Goal: Task Accomplishment & Management: Use online tool/utility

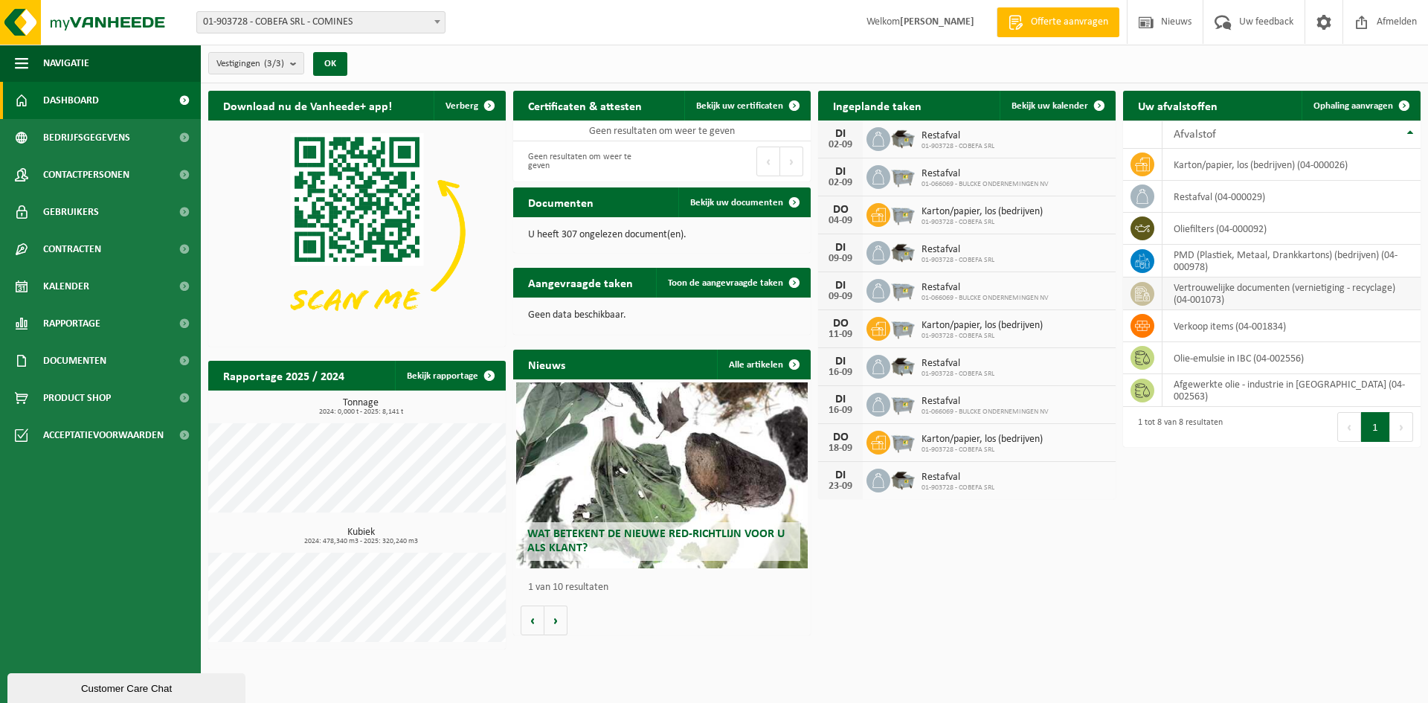
click at [1272, 297] on td "vertrouwelijke documenten (vernietiging - recyclage) (04-001073)" at bounding box center [1292, 293] width 258 height 33
click at [1195, 292] on td "vertrouwelijke documenten (vernietiging - recyclage) (04-001073)" at bounding box center [1292, 293] width 258 height 33
click at [1148, 292] on icon at bounding box center [1142, 293] width 15 height 15
click at [1353, 105] on span "Ophaling aanvragen" at bounding box center [1354, 106] width 80 height 10
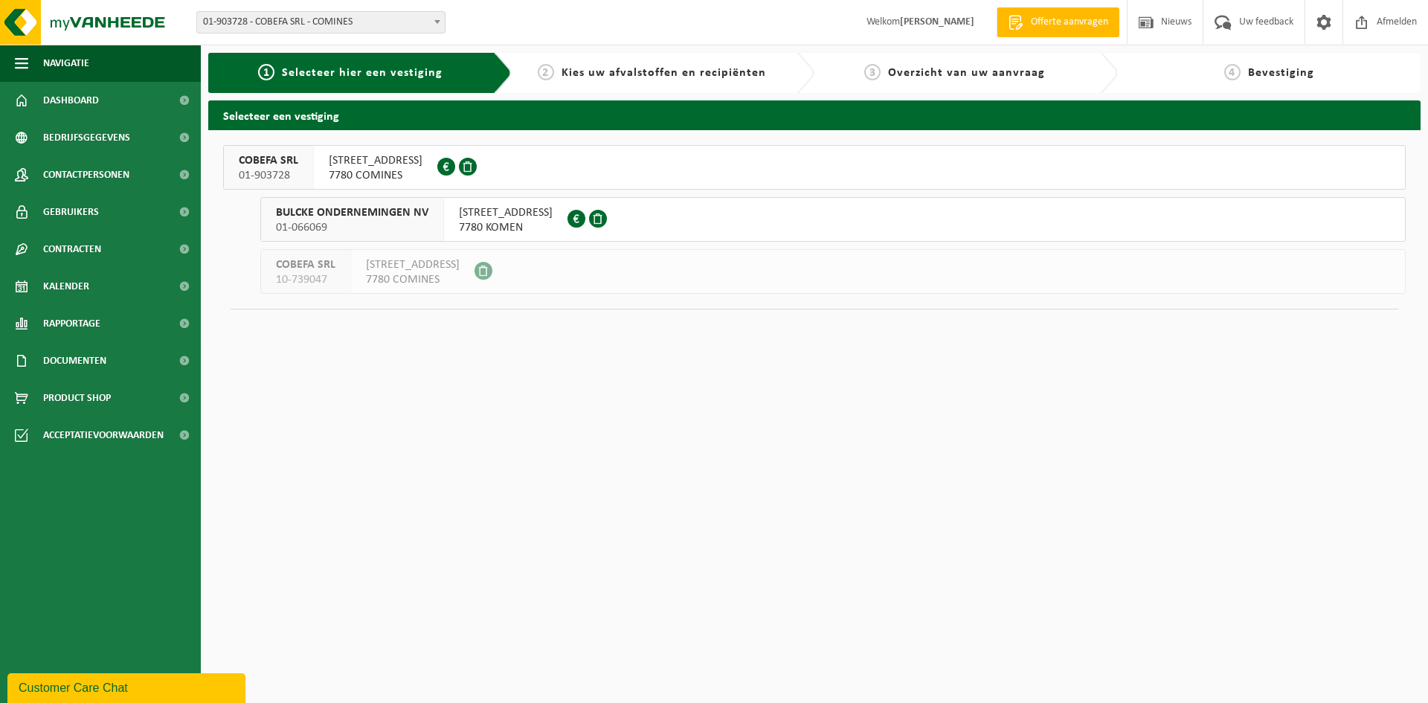
click at [416, 167] on span "RUE DES RUBANIERS 21" at bounding box center [376, 160] width 94 height 15
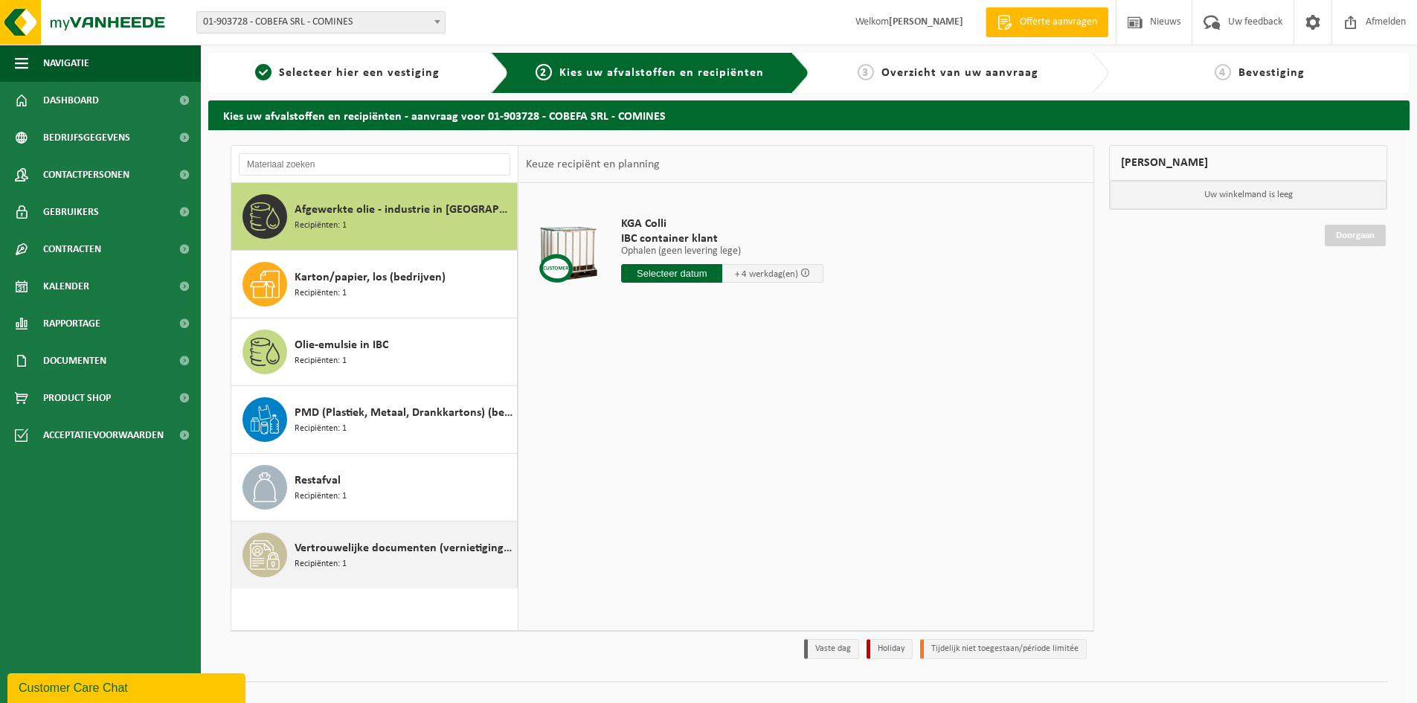
click at [368, 558] on div "Vertrouwelijke documenten (vernietiging - recyclage) Recipiënten: 1" at bounding box center [404, 555] width 219 height 45
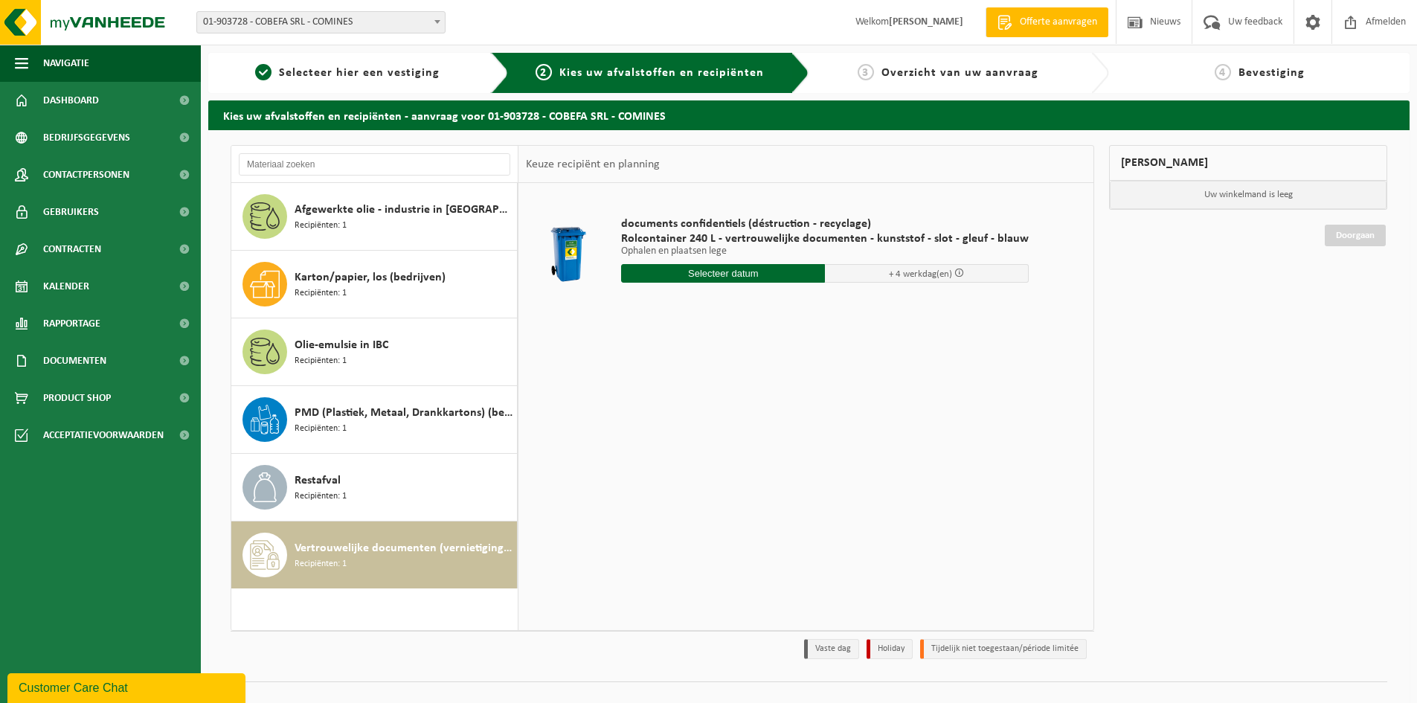
click at [732, 265] on input "text" at bounding box center [723, 273] width 204 height 19
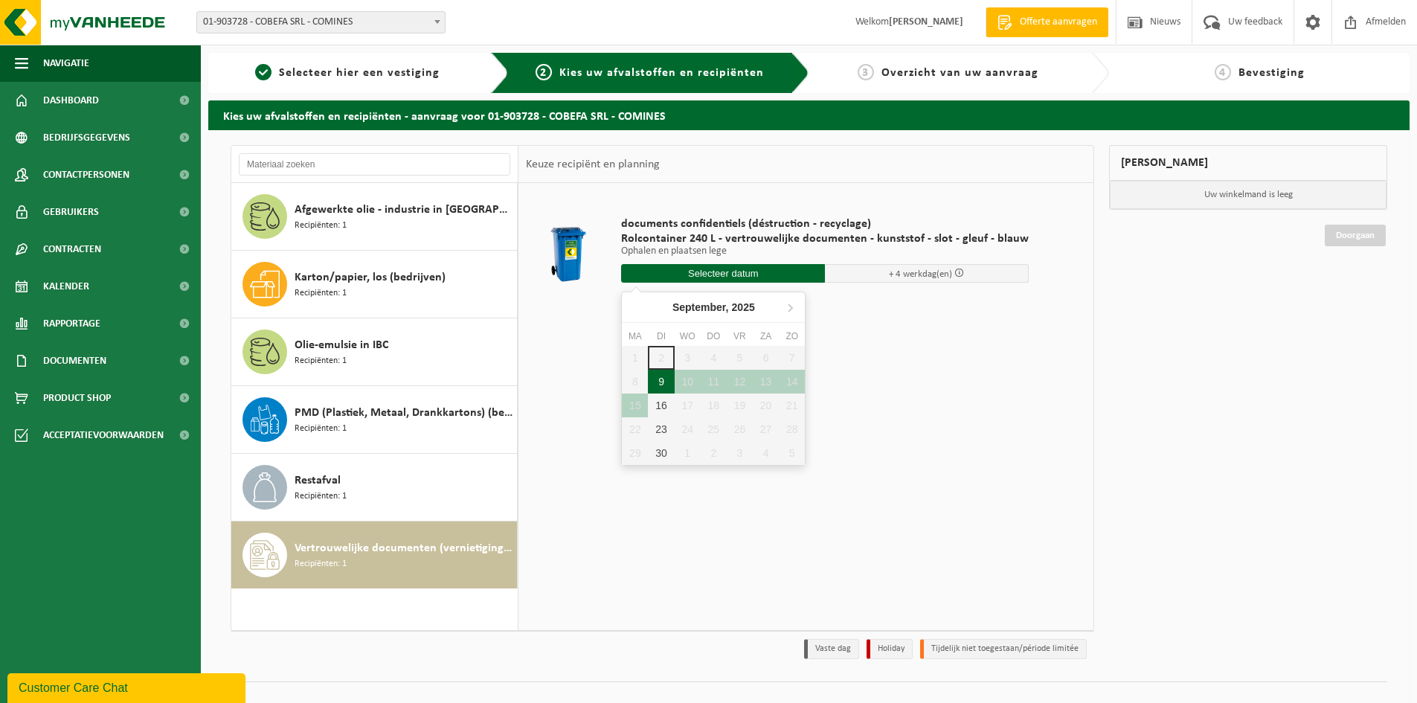
click at [663, 380] on div "9" at bounding box center [661, 382] width 26 height 24
type input "Van 2025-09-09"
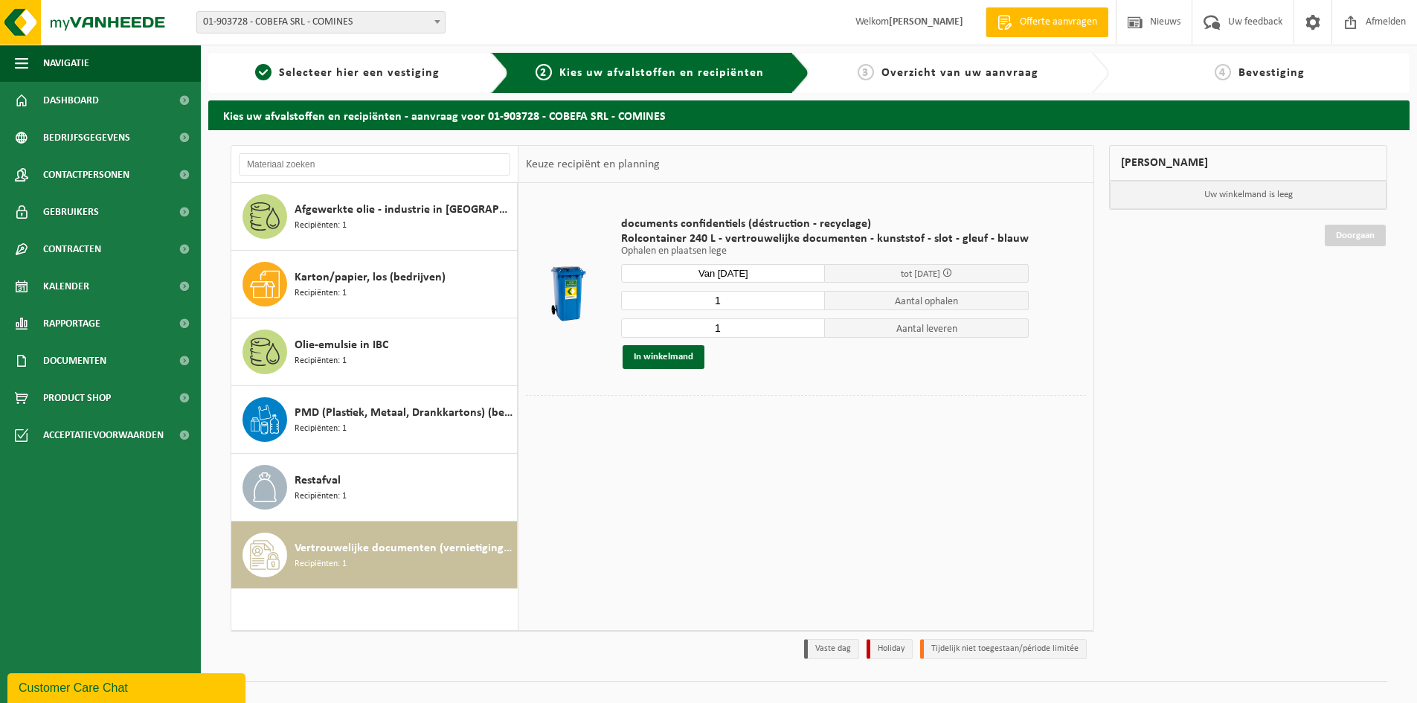
click at [883, 280] on span "tot 15/09/2025" at bounding box center [927, 273] width 204 height 19
click at [686, 365] on button "In winkelmand" at bounding box center [664, 357] width 82 height 24
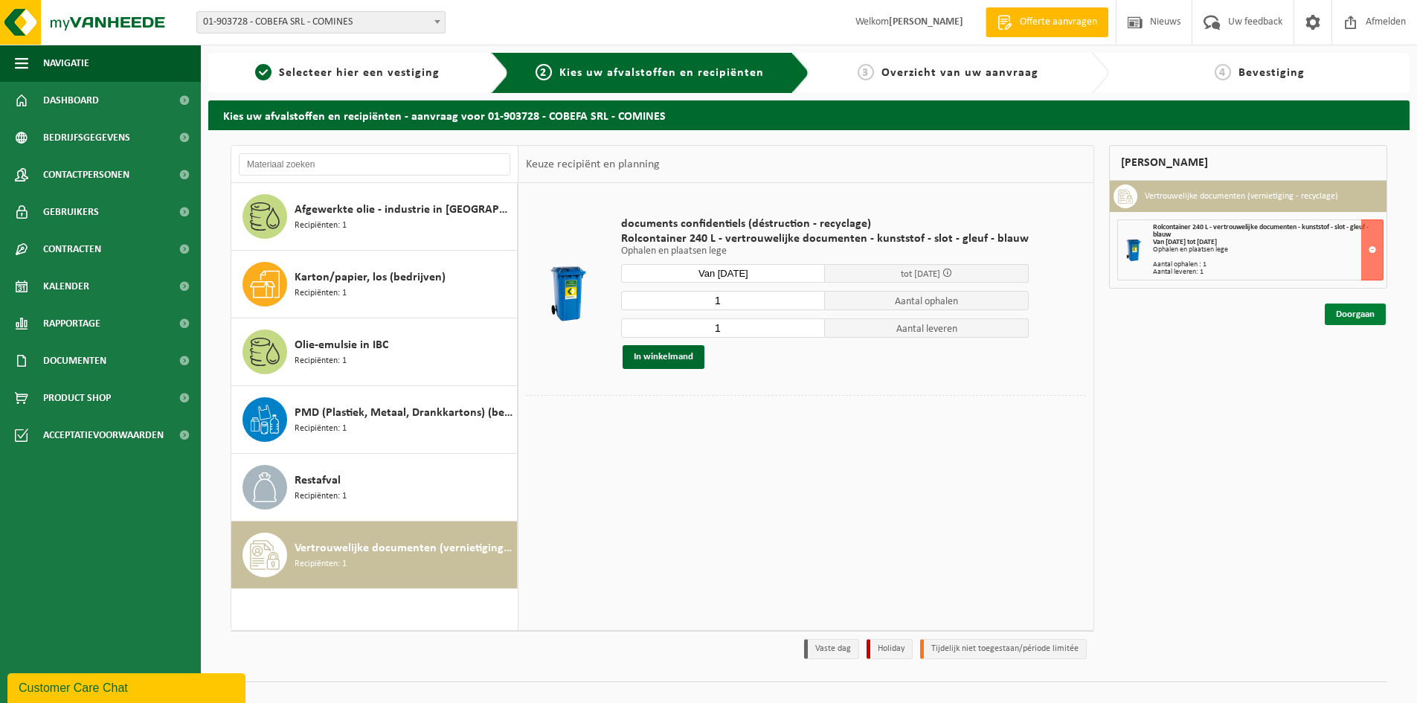
click at [1363, 310] on link "Doorgaan" at bounding box center [1355, 315] width 61 height 22
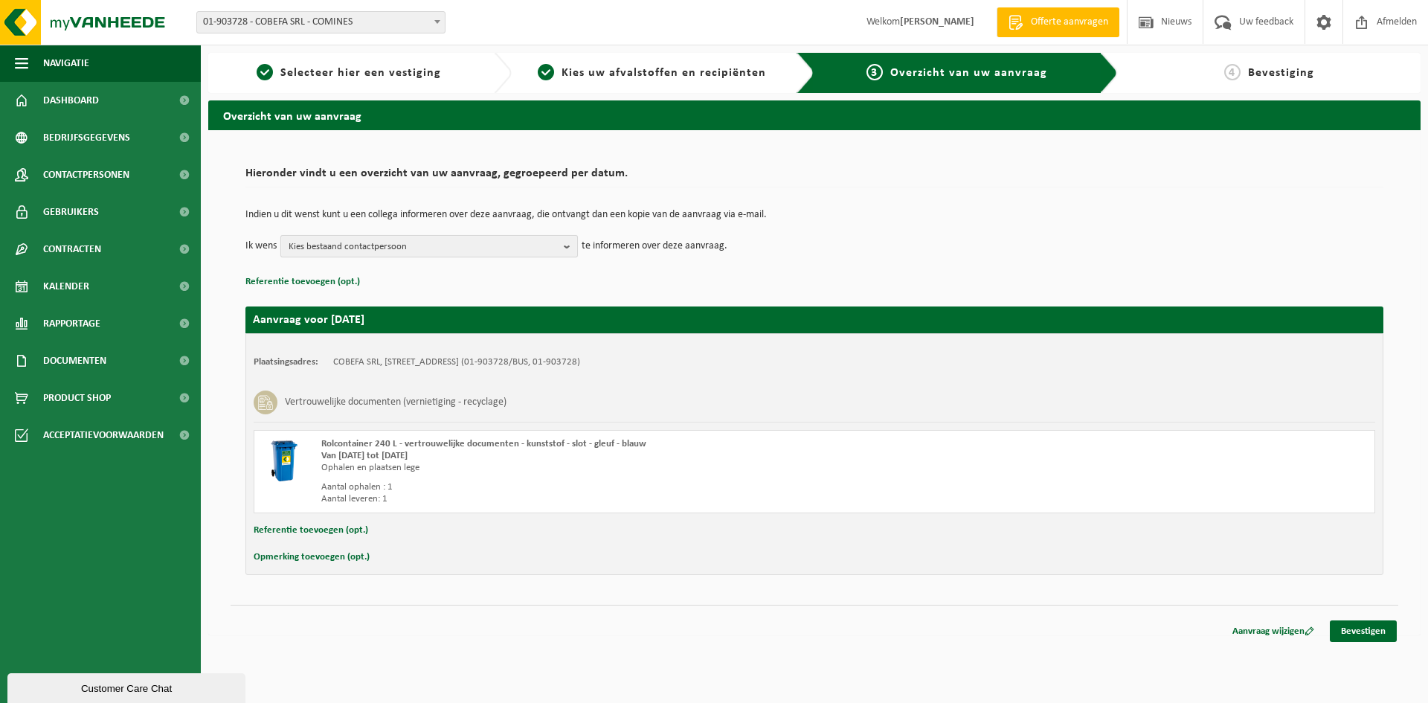
click at [429, 247] on span "Kies bestaand contactpersoon" at bounding box center [423, 247] width 269 height 22
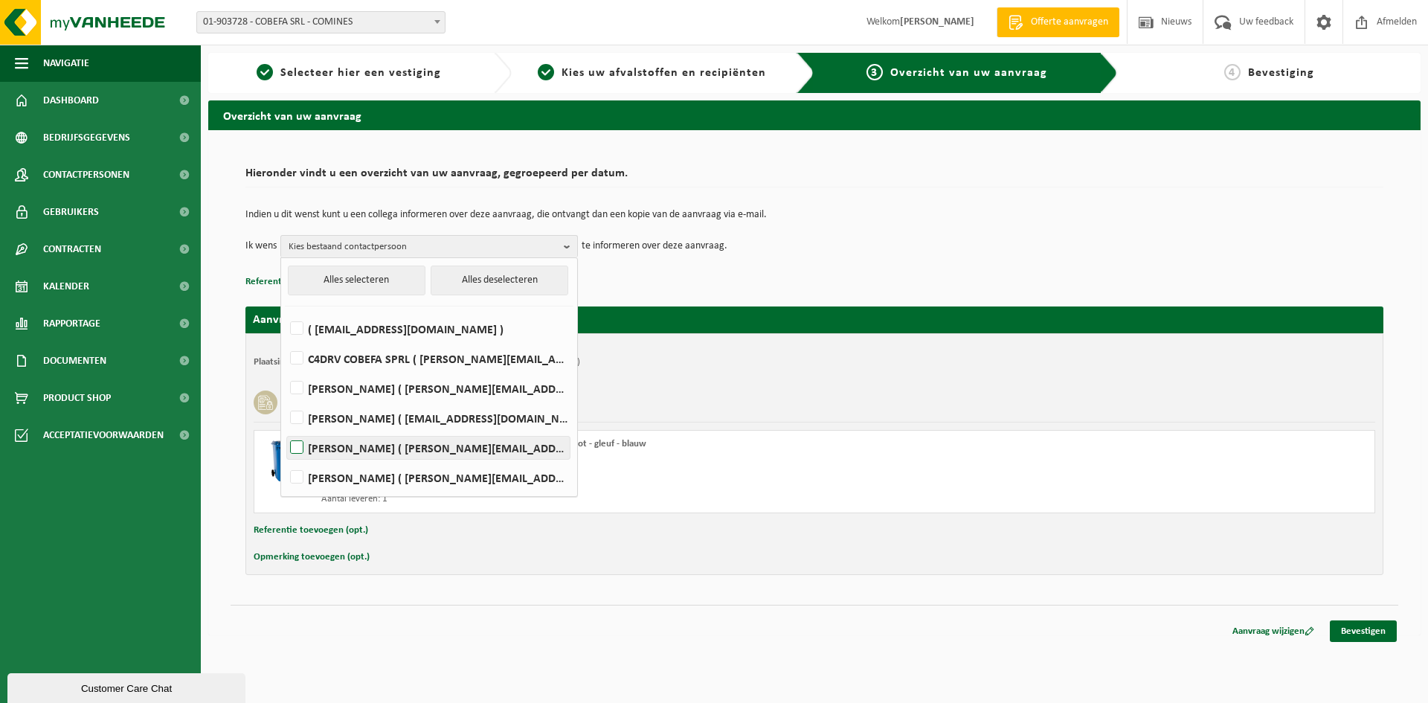
click at [414, 454] on label "Kim Deprez ( kim@cobefa.be )" at bounding box center [428, 448] width 283 height 22
click at [285, 429] on input "Kim Deprez ( kim@cobefa.be )" at bounding box center [284, 429] width 1 height 1
checkbox input "true"
click at [987, 233] on td "Indien u dit wenst kunt u een collega informeren over deze aanvraag, die ontvan…" at bounding box center [815, 222] width 1138 height 25
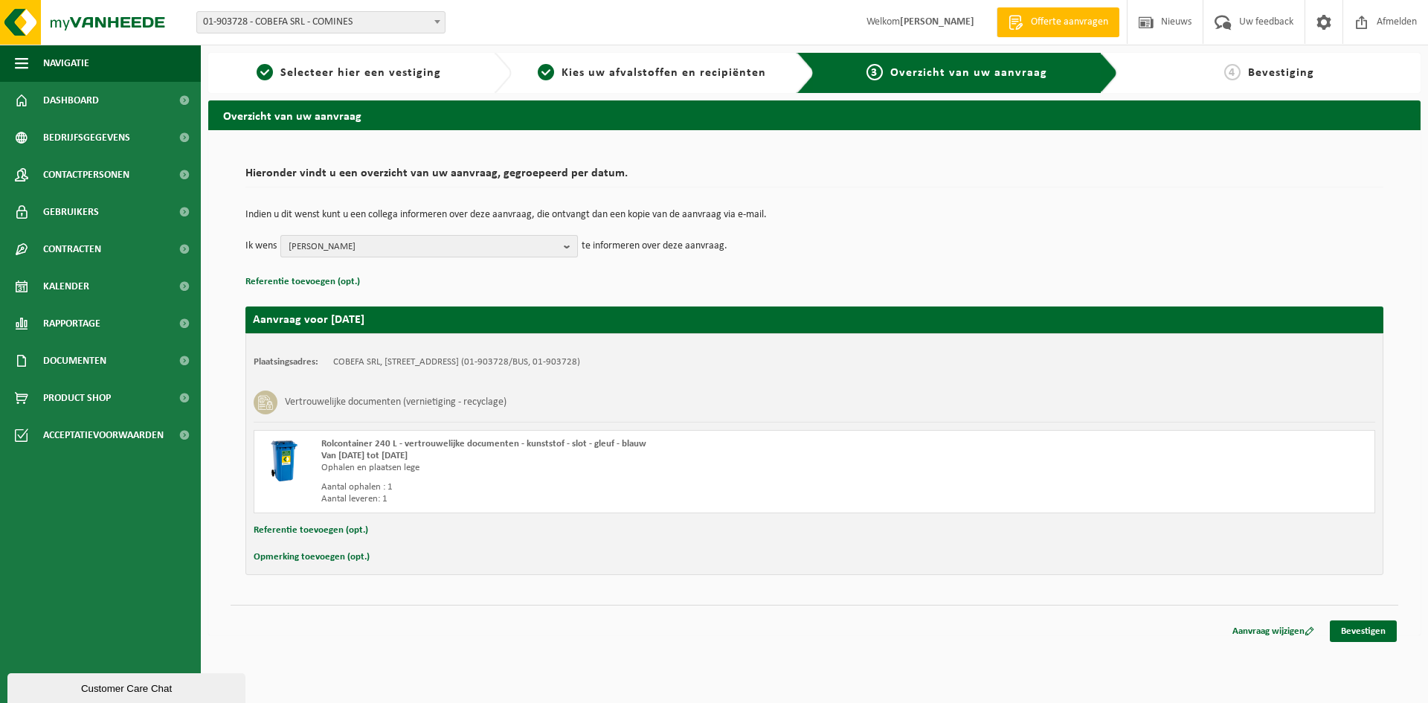
click at [373, 246] on span "Kim Deprez" at bounding box center [423, 247] width 269 height 22
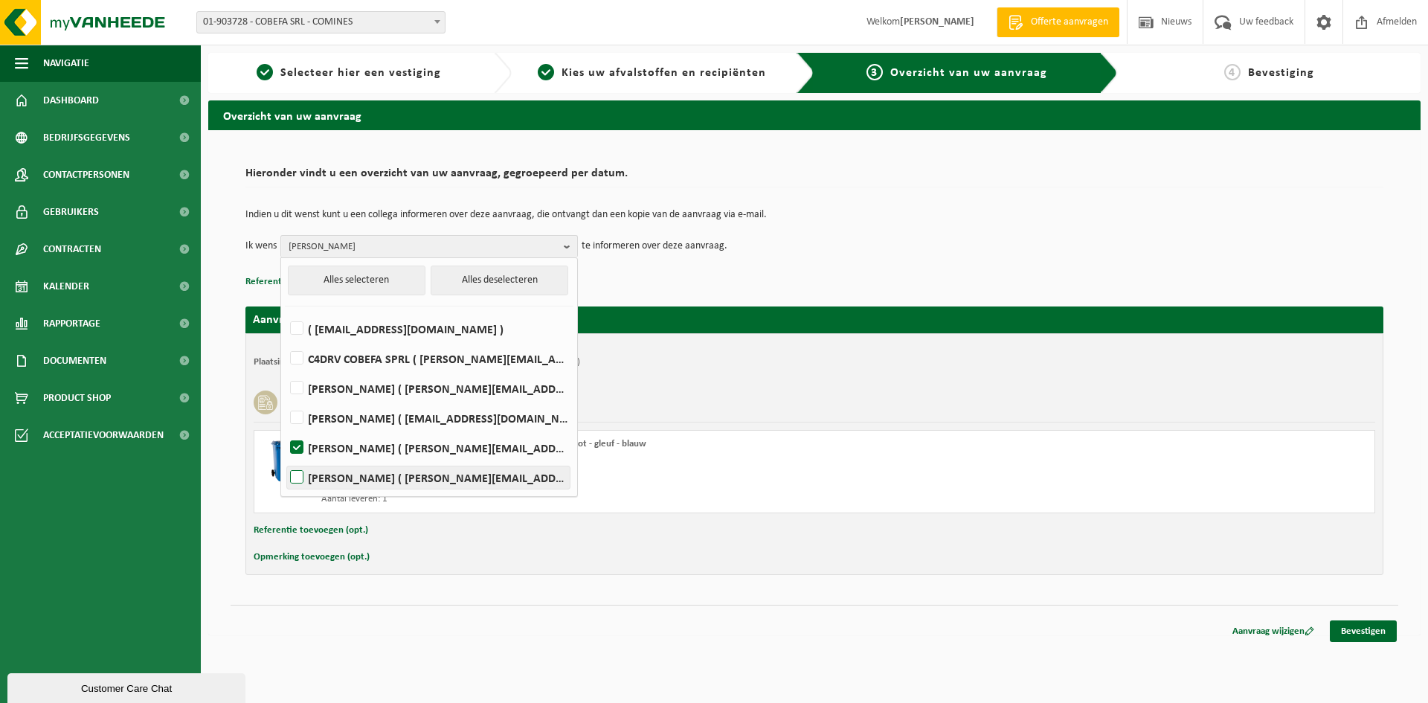
click at [437, 487] on label "BART PANNECOUCQUE ( bart@cobefa.be )" at bounding box center [428, 477] width 283 height 22
click at [285, 459] on input "BART PANNECOUCQUE ( bart@cobefa.be )" at bounding box center [284, 458] width 1 height 1
checkbox input "true"
click at [848, 500] on div "Aantal leveren: 1" at bounding box center [597, 499] width 553 height 12
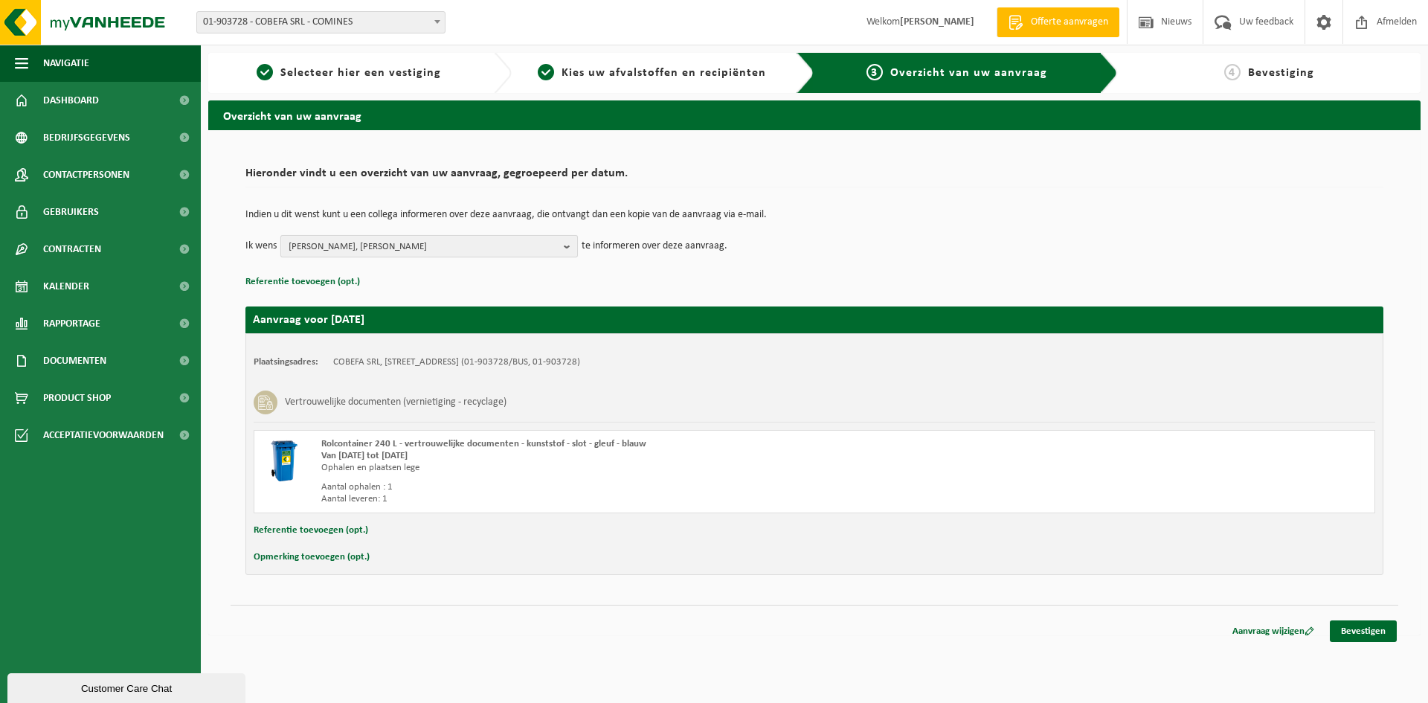
click at [464, 237] on span "Kim Deprez, BART PANNECOUCQUE" at bounding box center [423, 247] width 269 height 22
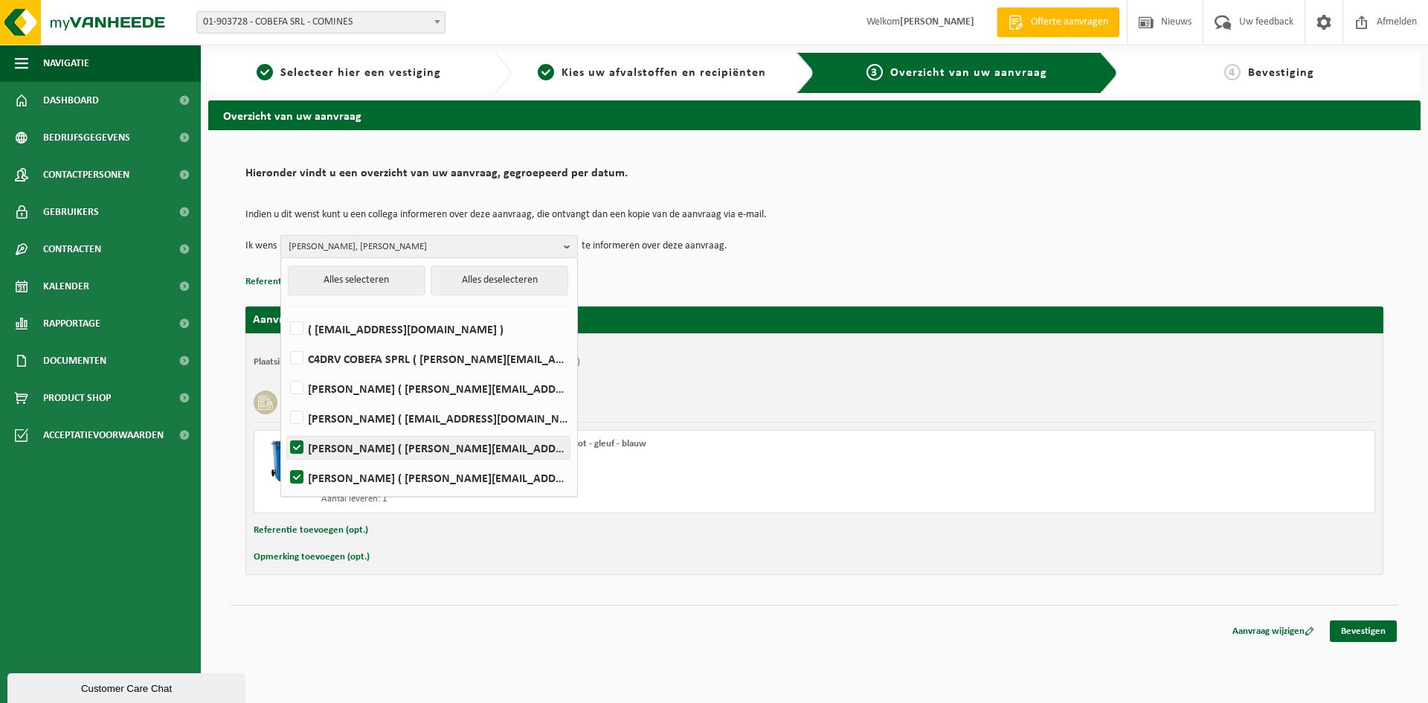
click at [417, 441] on label "Kim Deprez ( kim@cobefa.be )" at bounding box center [428, 448] width 283 height 22
click at [285, 429] on input "Kim Deprez ( kim@cobefa.be )" at bounding box center [284, 429] width 1 height 1
checkbox input "false"
click at [885, 437] on div "Rolcontainer 240 L - vertrouwelijke documenten - kunststof - slot - gleuf - bla…" at bounding box center [815, 471] width 1122 height 83
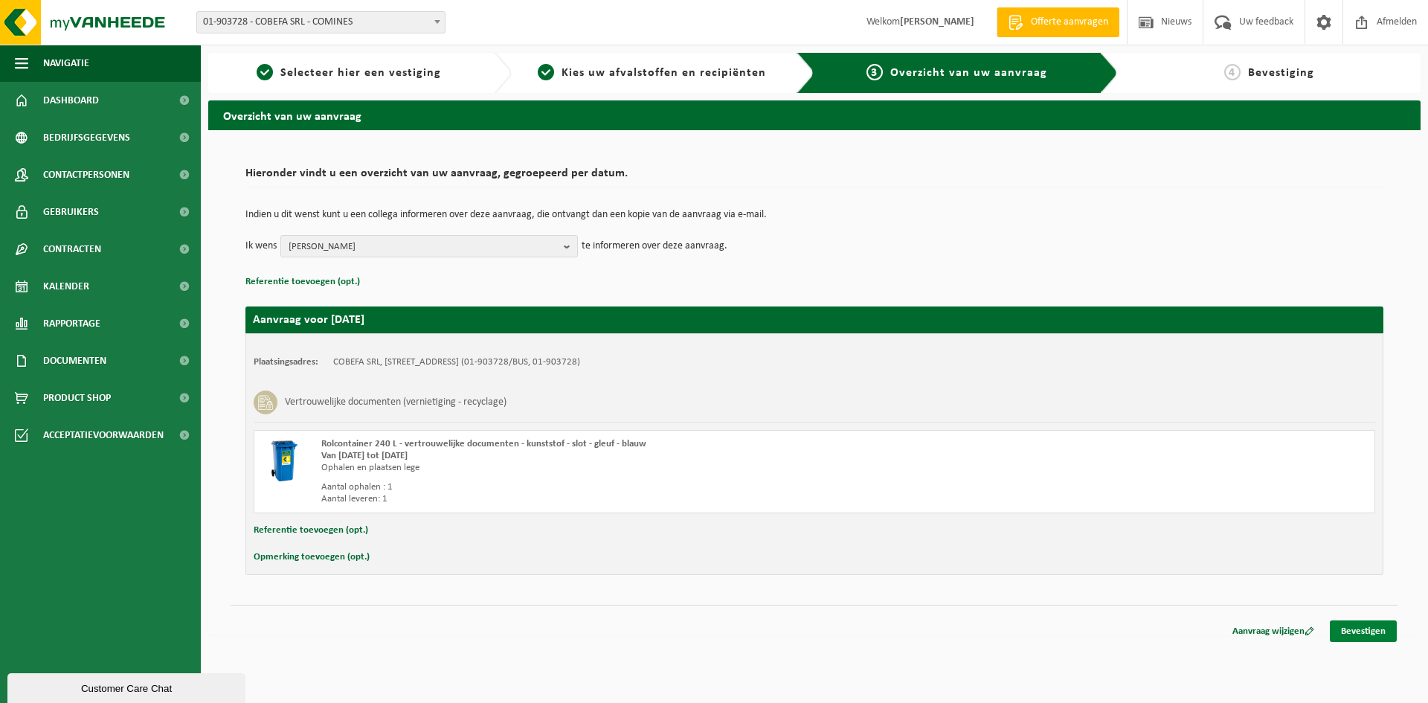
click at [1366, 637] on link "Bevestigen" at bounding box center [1363, 631] width 67 height 22
